Goal: Information Seeking & Learning: Get advice/opinions

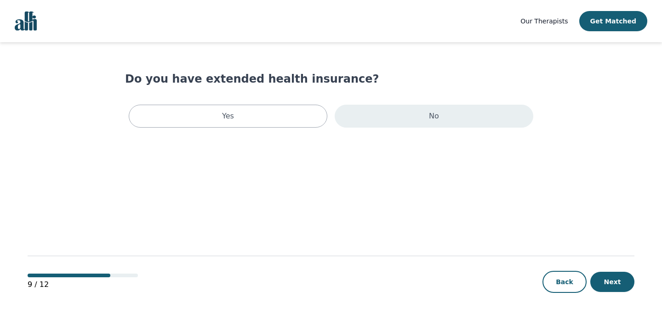
click at [449, 115] on div "No" at bounding box center [434, 116] width 199 height 23
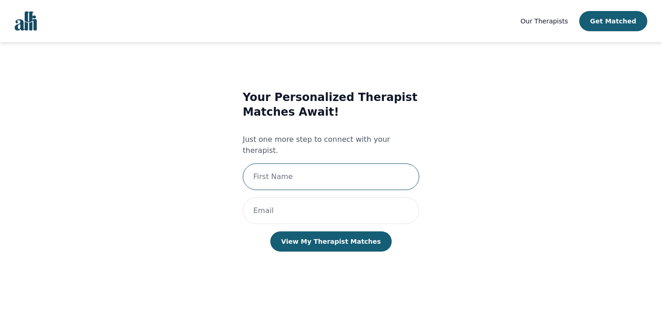
click at [343, 165] on input "text" at bounding box center [331, 177] width 176 height 27
drag, startPoint x: 254, startPoint y: 168, endPoint x: 415, endPoint y: 170, distance: 161.3
click at [415, 170] on input "Tshepiso [EMAIL_ADDRESS][DOMAIN_NAME]" at bounding box center [331, 177] width 176 height 27
type input "Tshepiso [EMAIL_ADDRESS][DOMAIN_NAME]"
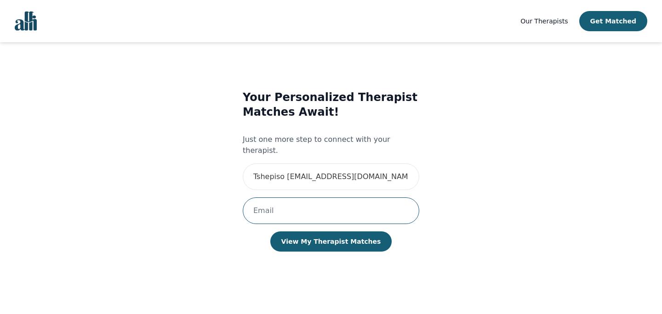
click at [292, 205] on input "email" at bounding box center [331, 211] width 176 height 27
paste input "Tshepiso [EMAIL_ADDRESS][DOMAIN_NAME]"
click at [290, 201] on input "Tshepiso [EMAIL_ADDRESS][DOMAIN_NAME]" at bounding box center [331, 211] width 176 height 27
click at [256, 200] on input "[EMAIL_ADDRESS][DOMAIN_NAME]" at bounding box center [331, 211] width 176 height 27
type input "[EMAIL_ADDRESS][DOMAIN_NAME]"
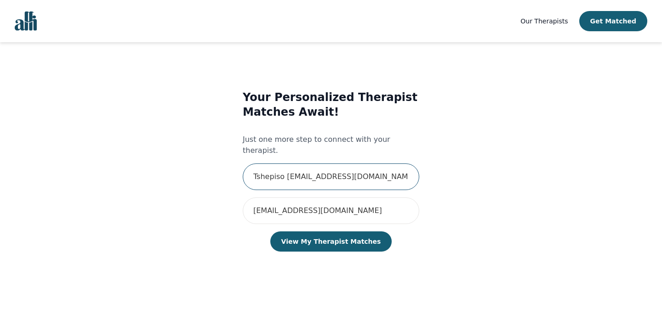
drag, startPoint x: 330, startPoint y: 167, endPoint x: 438, endPoint y: 182, distance: 108.5
click at [438, 182] on div "Your Personalized Therapist Matches Await! Just one more step to connect with y…" at bounding box center [330, 180] width 377 height 210
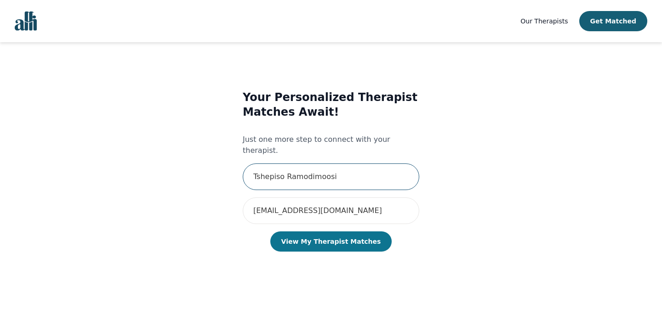
type input "Tshepiso Ramodimoosi"
click at [316, 235] on button "View My Therapist Matches" at bounding box center [331, 242] width 122 height 20
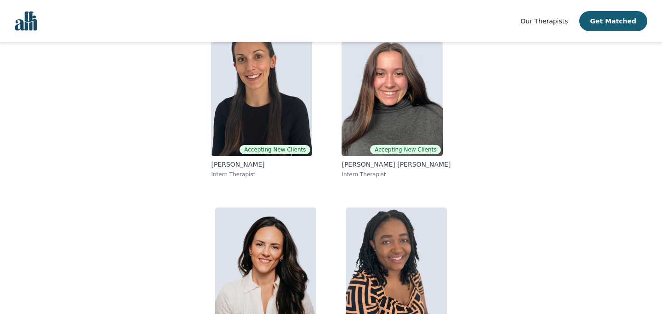
scroll to position [165, 0]
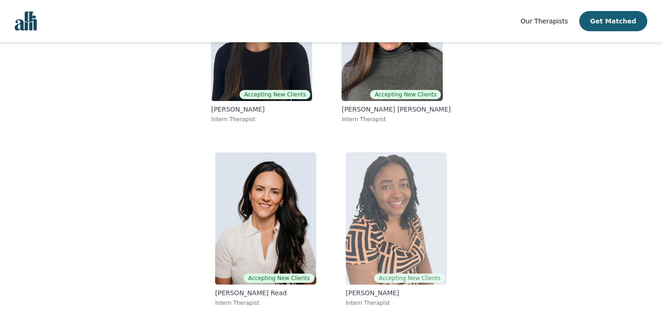
click at [373, 293] on p "[PERSON_NAME]" at bounding box center [396, 293] width 101 height 9
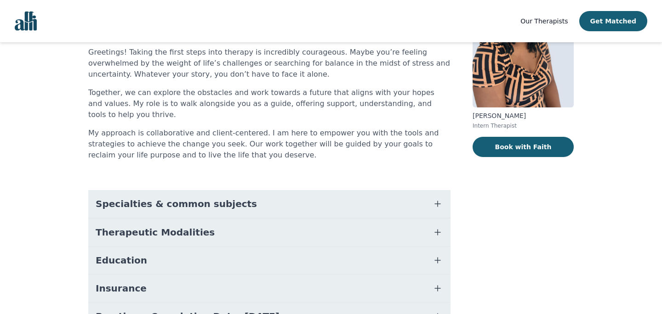
scroll to position [140, 0]
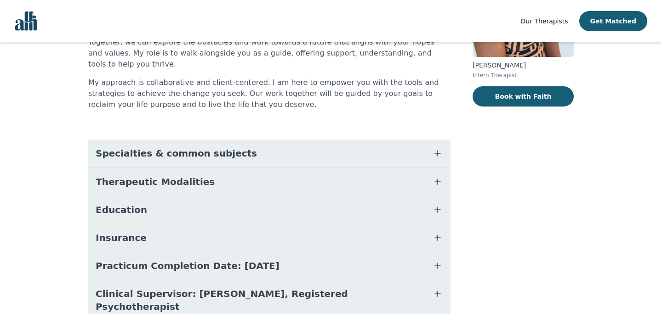
click at [386, 143] on button "Specialties & common subjects" at bounding box center [269, 154] width 362 height 28
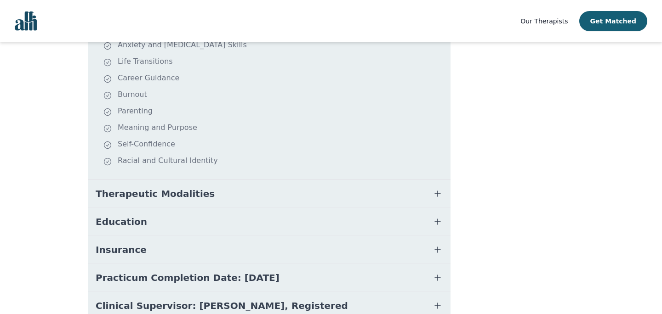
scroll to position [326, 0]
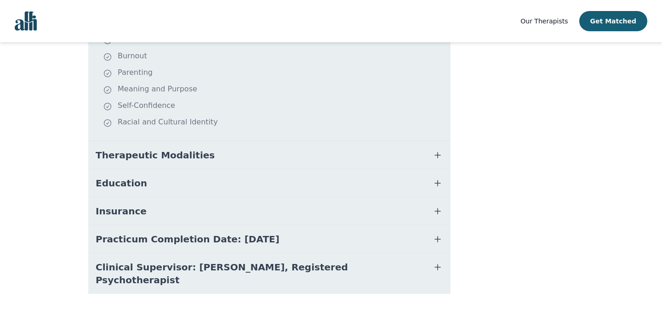
click at [210, 144] on button "Therapeutic Modalities" at bounding box center [269, 156] width 362 height 28
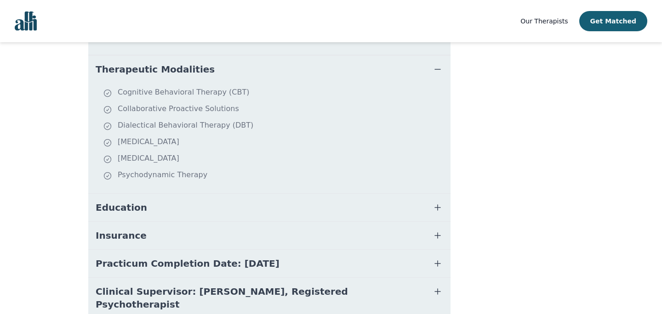
scroll to position [426, 0]
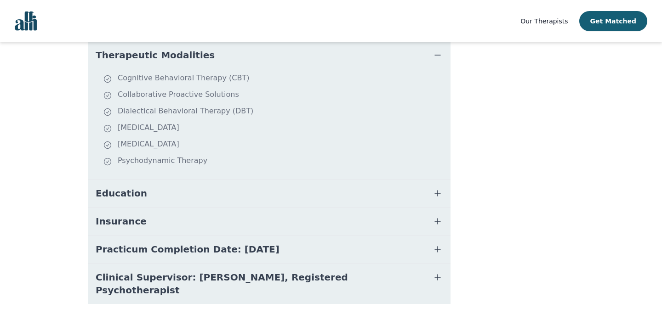
click at [218, 221] on button "Insurance" at bounding box center [269, 222] width 362 height 28
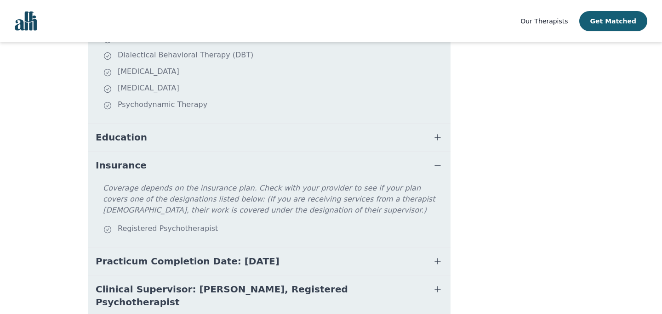
scroll to position [505, 0]
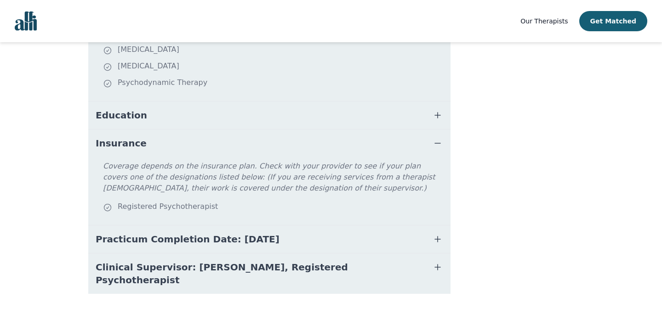
click at [177, 163] on p "Coverage depends on the insurance plan. Check with your provider to see if your…" at bounding box center [275, 181] width 344 height 40
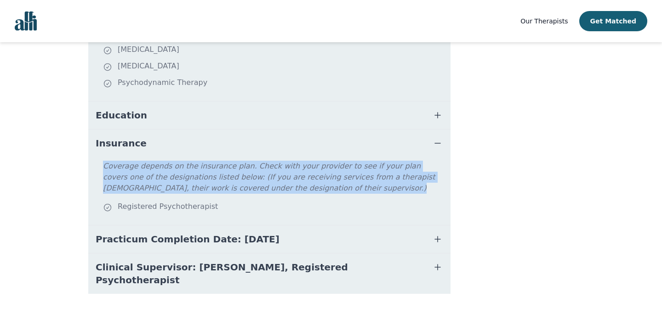
click at [177, 163] on p "Coverage depends on the insurance plan. Check with your provider to see if your…" at bounding box center [275, 181] width 344 height 40
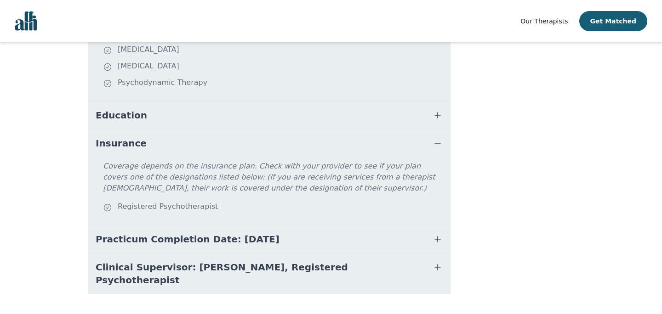
click at [177, 163] on p "Coverage depends on the insurance plan. Check with your provider to see if your…" at bounding box center [275, 181] width 344 height 40
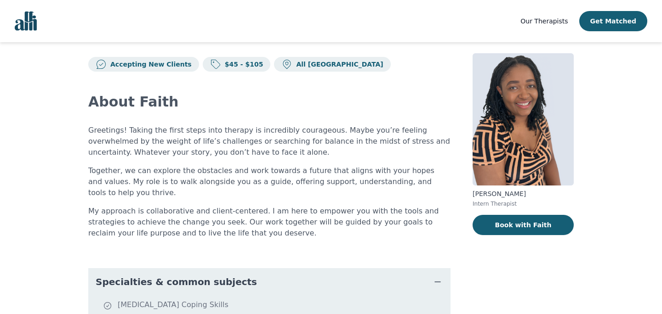
scroll to position [0, 0]
